Goal: Transaction & Acquisition: Purchase product/service

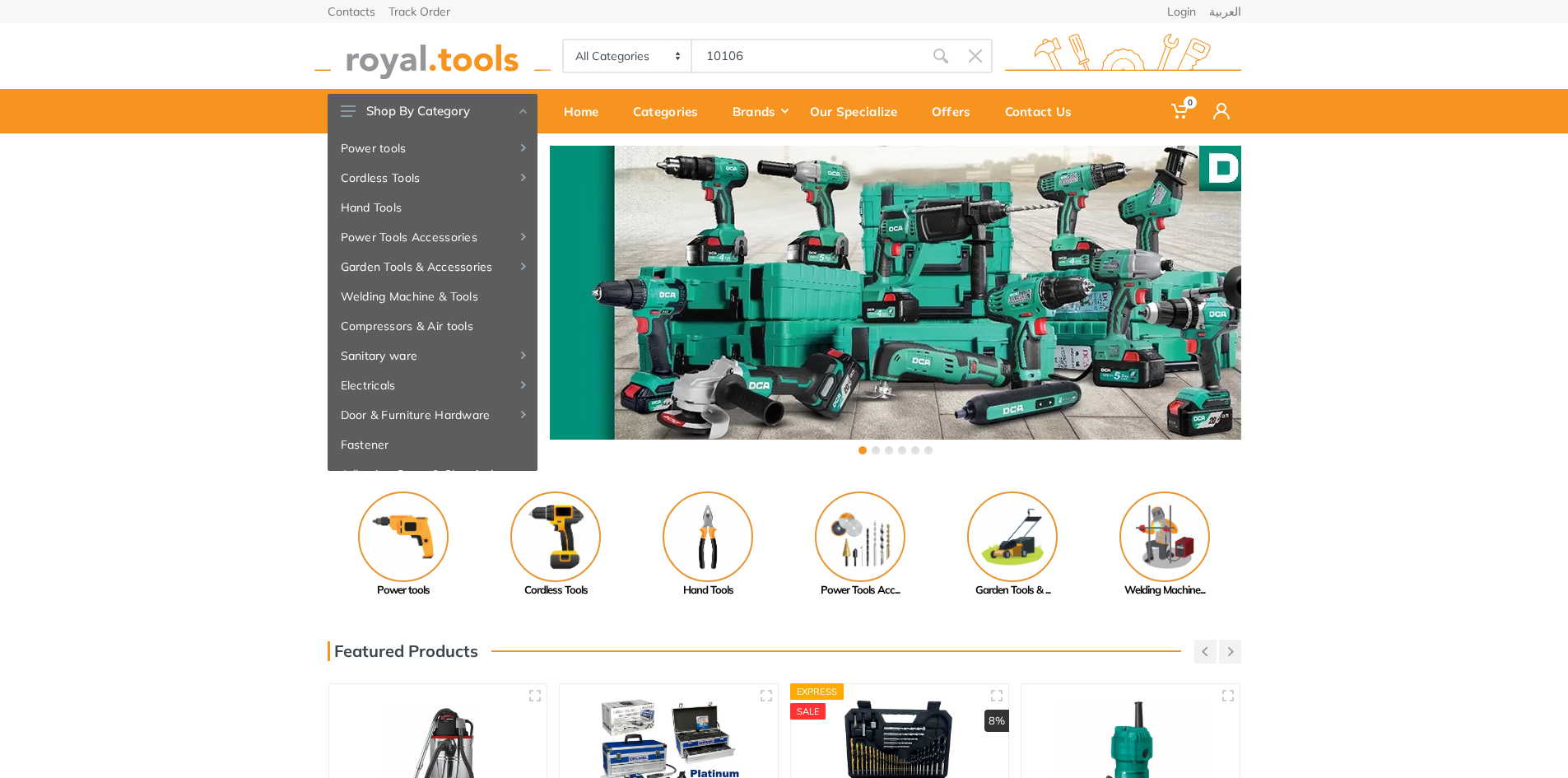
type input "10106"
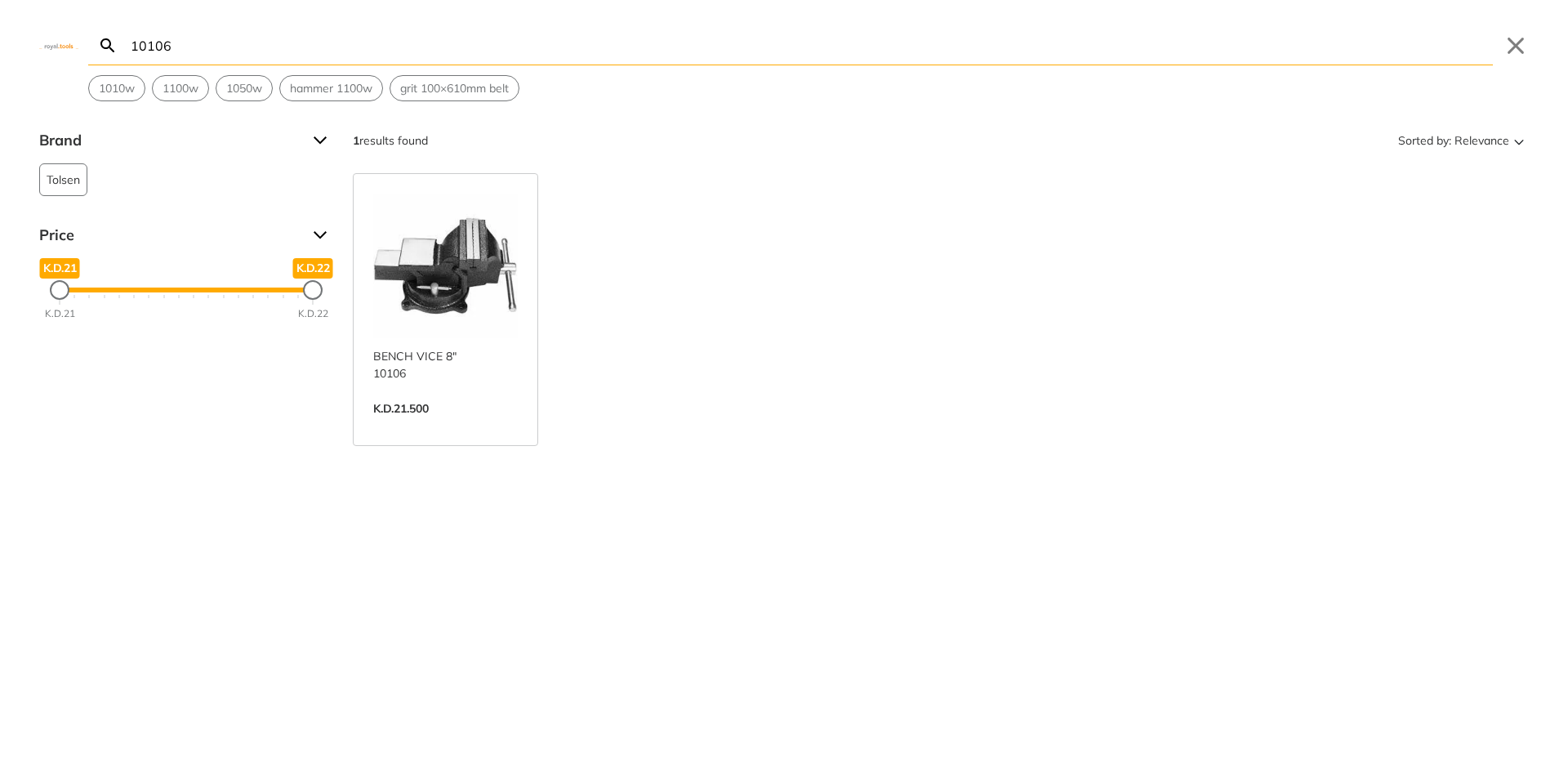
click at [450, 426] on link "View more →" at bounding box center [446, 426] width 145 height 0
